Goal: Transaction & Acquisition: Obtain resource

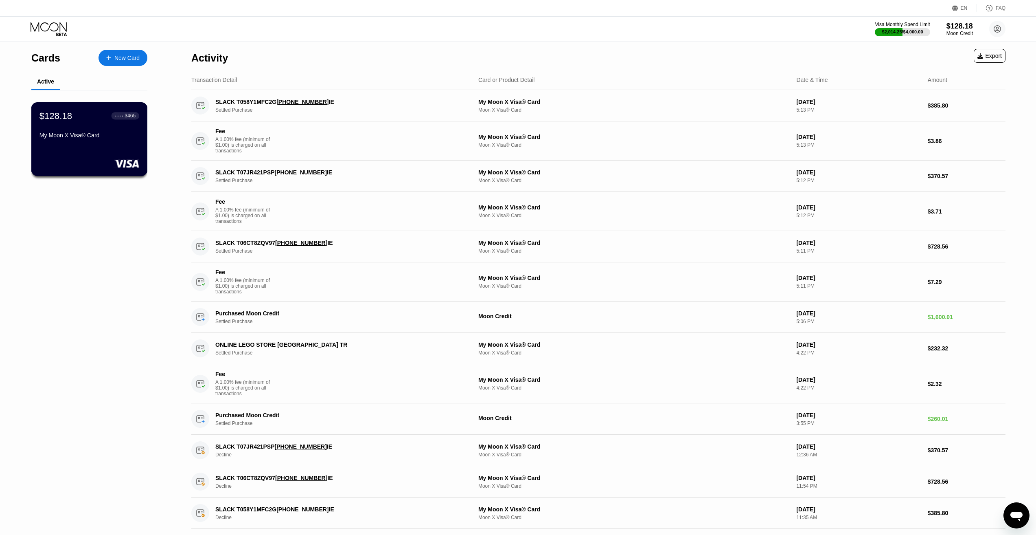
click at [79, 132] on div "$128.18 ● ● ● ● 3465 My Moon X Visa® Card" at bounding box center [89, 125] width 100 height 31
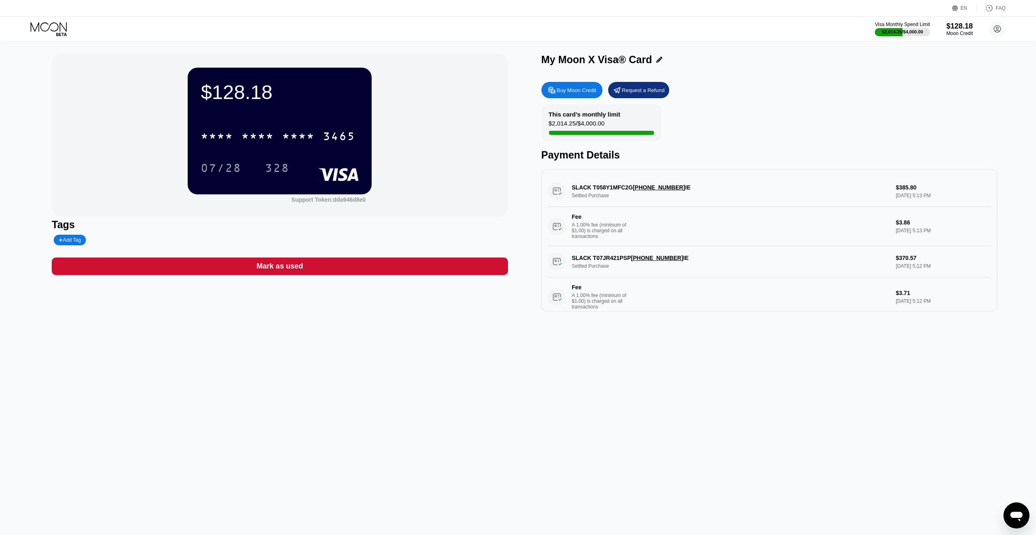
click at [573, 94] on div "Buy Moon Credit" at bounding box center [576, 90] width 39 height 7
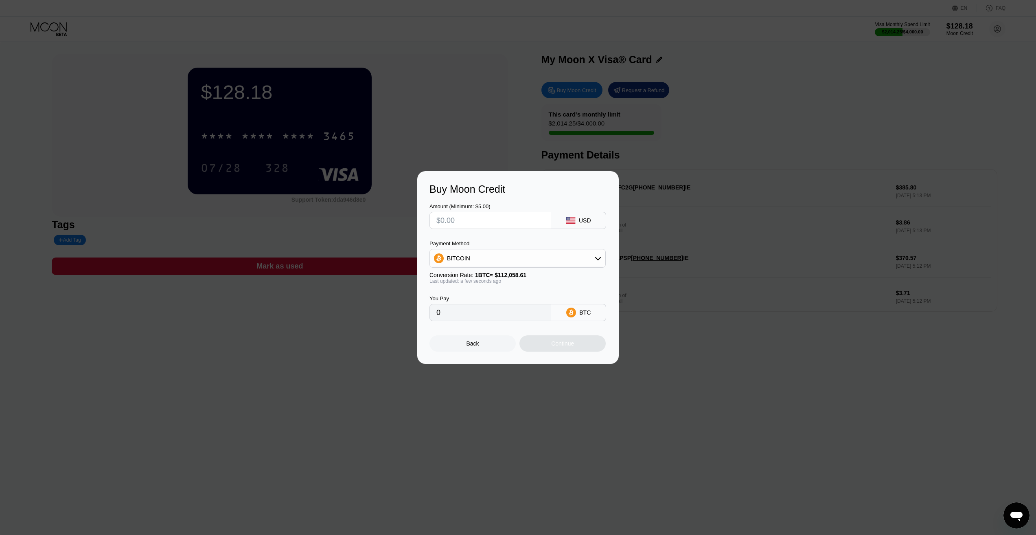
click at [475, 221] on input "text" at bounding box center [491, 220] width 108 height 16
type input "$3"
type input "0.00002678"
type input "$34"
type input "0.00030342"
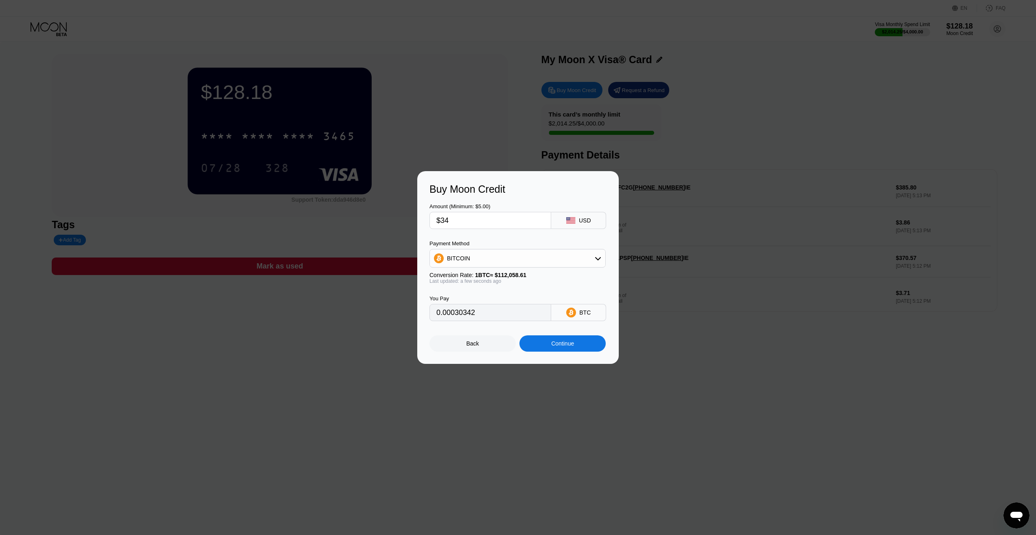
type input "$348"
type input "0.00310552"
type input "$34"
type input "0.00030342"
type input "$3"
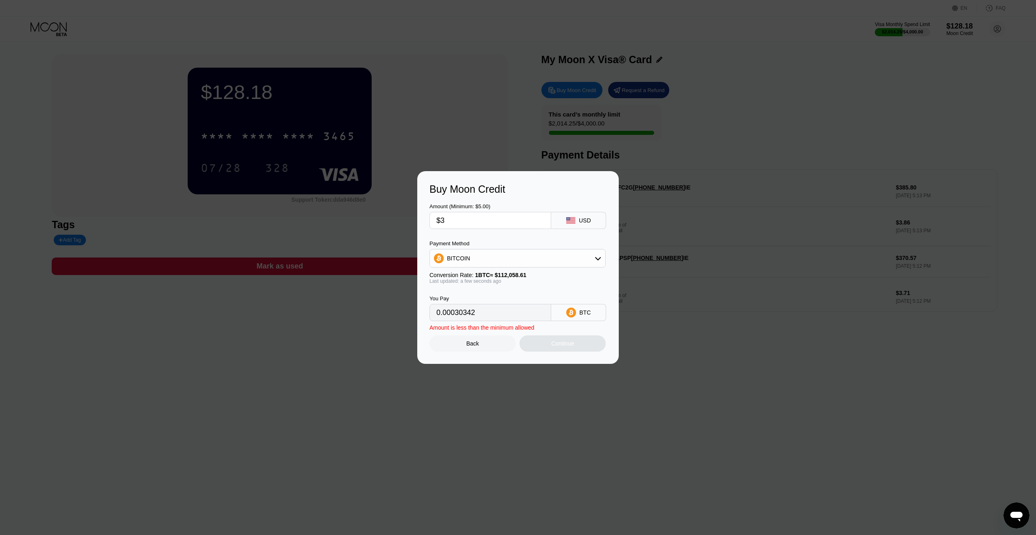
type input "0.00002678"
type input "$350"
type input "0.00312337"
type input "$350"
click at [517, 264] on div "BITCOIN" at bounding box center [518, 258] width 176 height 16
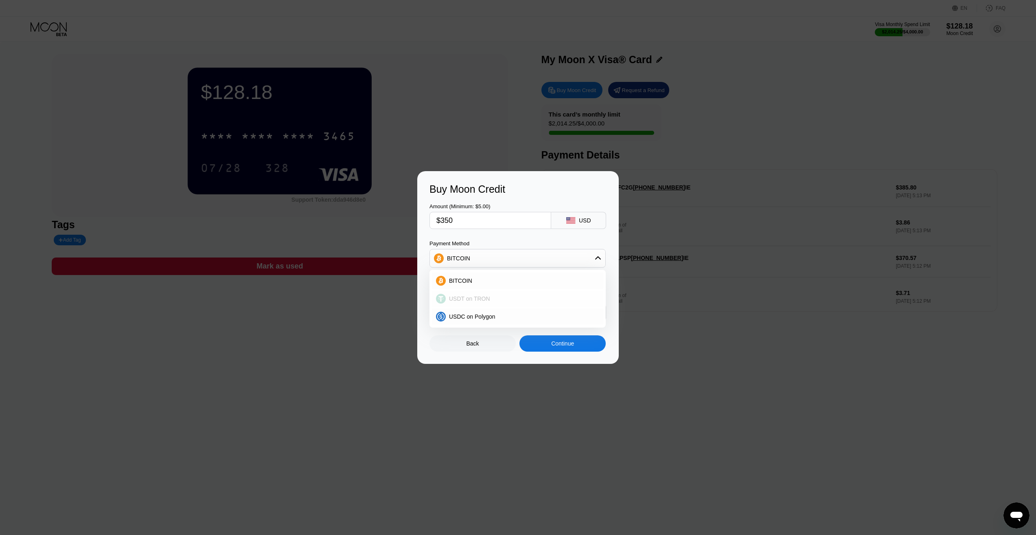
click at [478, 296] on span "USDT on TRON" at bounding box center [469, 298] width 41 height 7
type input "353.54"
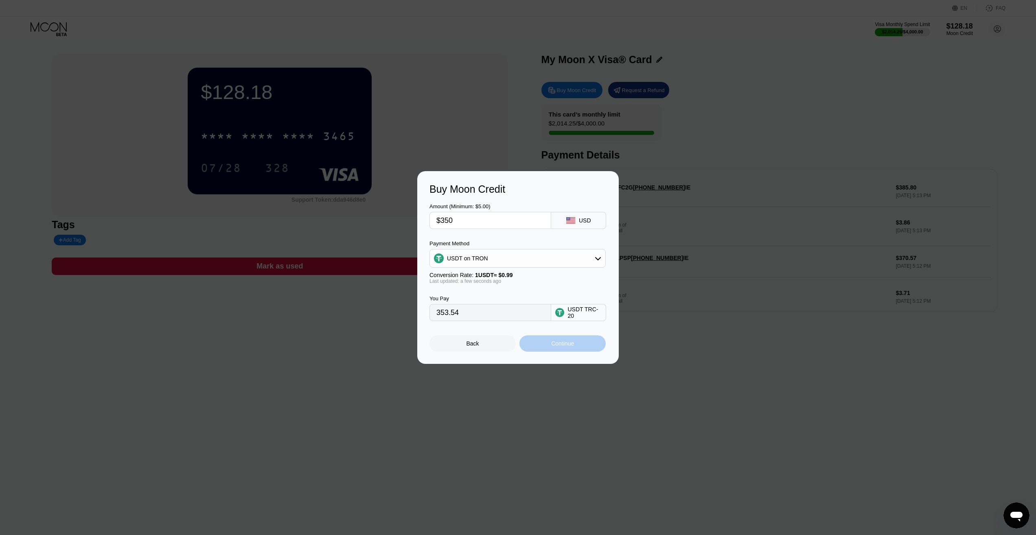
click at [576, 343] on div "Continue" at bounding box center [563, 343] width 86 height 16
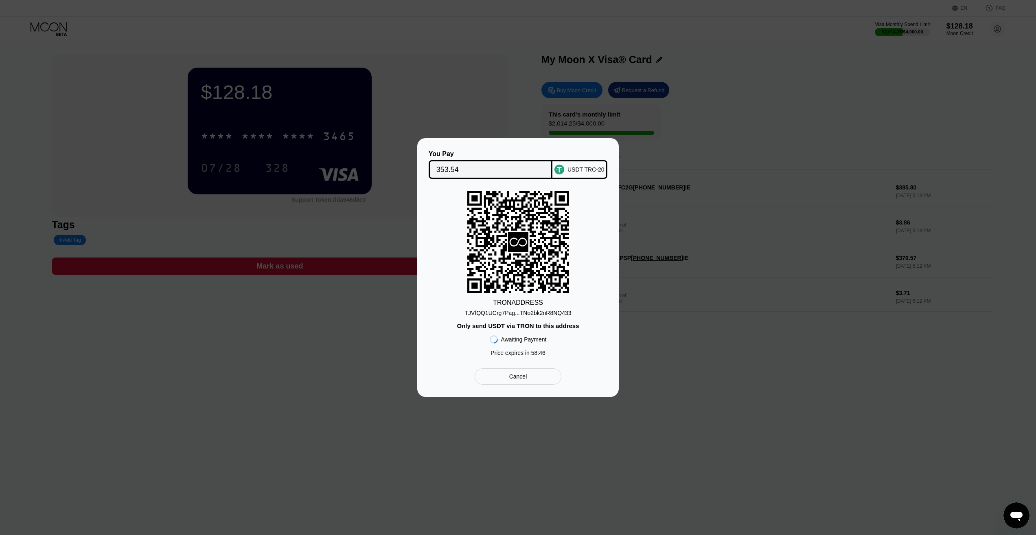
click at [508, 312] on div "TJVfQQ1UCrg7Pag...TNo2bk2nR8NQ433" at bounding box center [518, 312] width 107 height 7
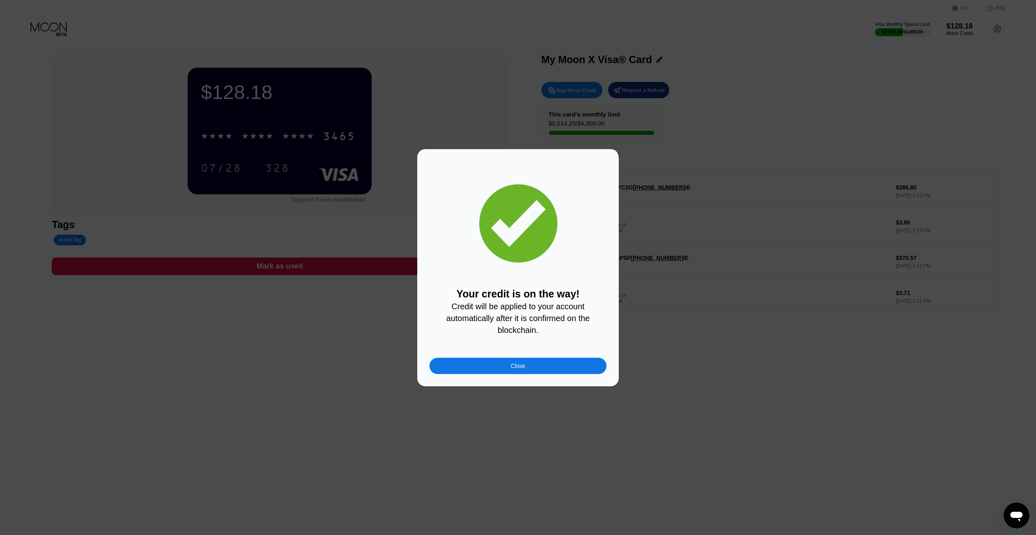
click at [858, 73] on div at bounding box center [521, 267] width 1042 height 535
click at [500, 370] on div "Close" at bounding box center [518, 366] width 177 height 16
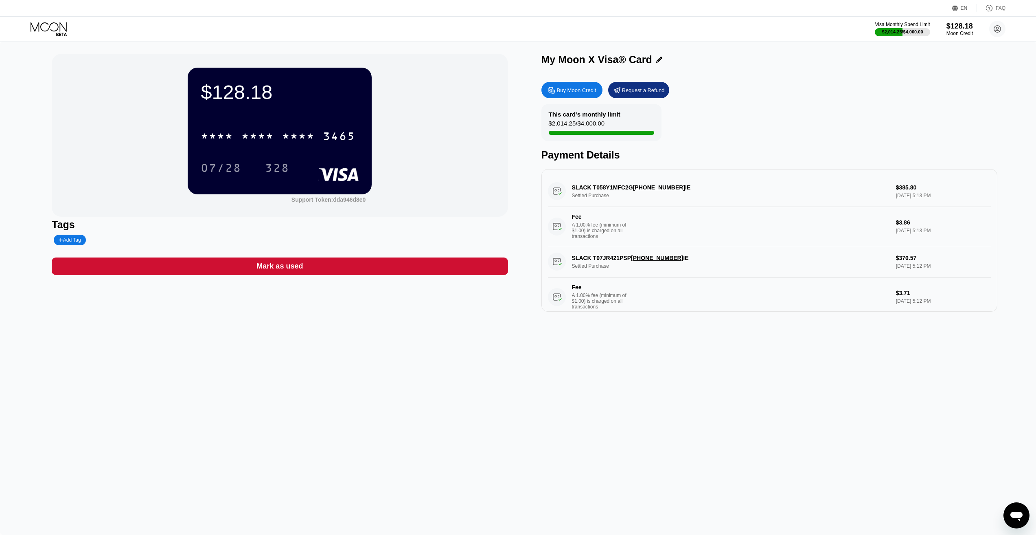
click at [638, 92] on div "Request a Refund" at bounding box center [643, 90] width 43 height 7
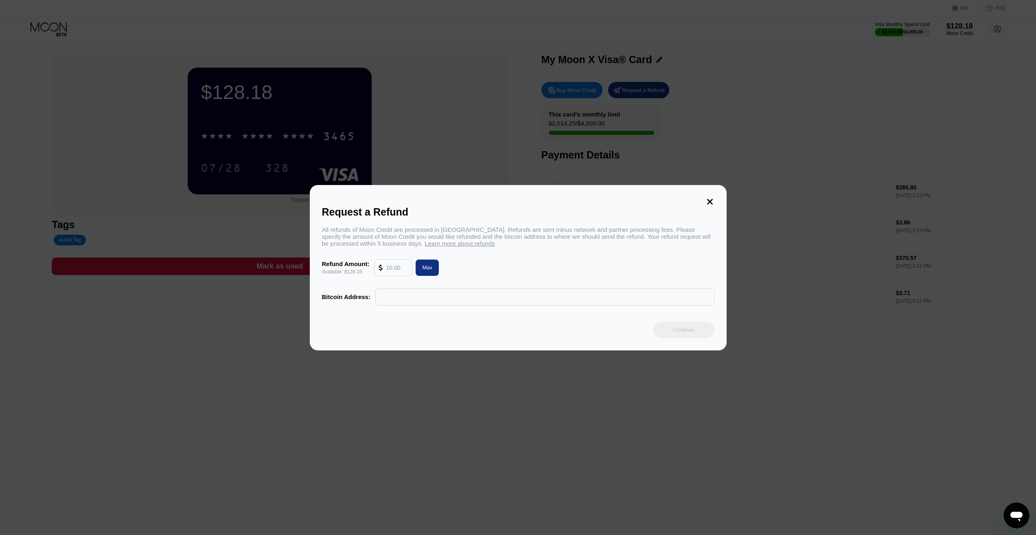
click at [395, 269] on input "text" at bounding box center [397, 267] width 22 height 16
type input "100"
click at [388, 304] on input "text" at bounding box center [545, 297] width 330 height 16
click at [654, 305] on div at bounding box center [544, 296] width 339 height 17
click at [398, 206] on div "Request a Refund" at bounding box center [518, 212] width 393 height 12
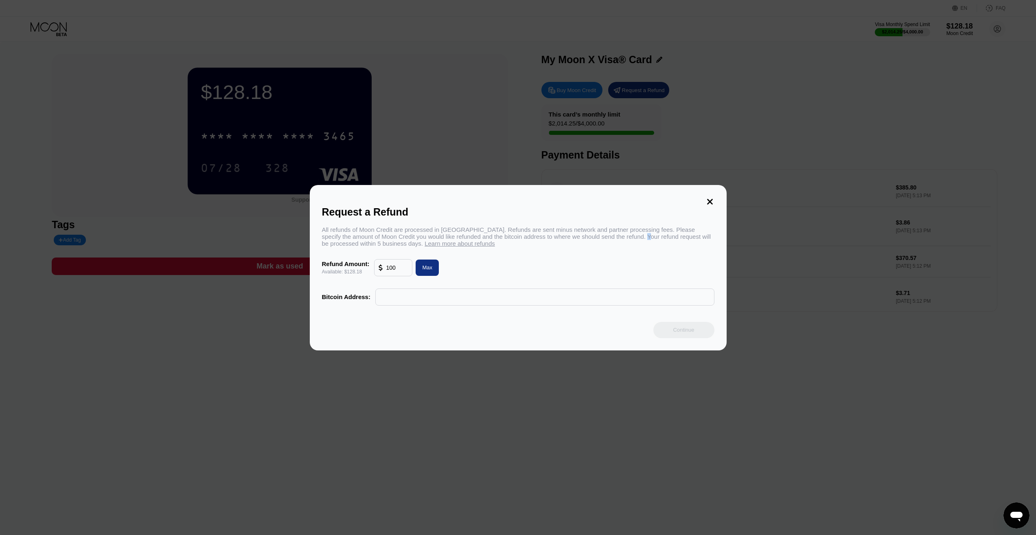
click at [621, 234] on div "All refunds of Moon Credit are processed in Bitcoin. Refunds are sent minus net…" at bounding box center [518, 236] width 393 height 21
click at [705, 236] on div "All refunds of Moon Credit are processed in Bitcoin. Refunds are sent minus net…" at bounding box center [518, 236] width 393 height 21
click at [707, 199] on icon at bounding box center [710, 201] width 9 height 9
